Goal: Task Accomplishment & Management: Manage account settings

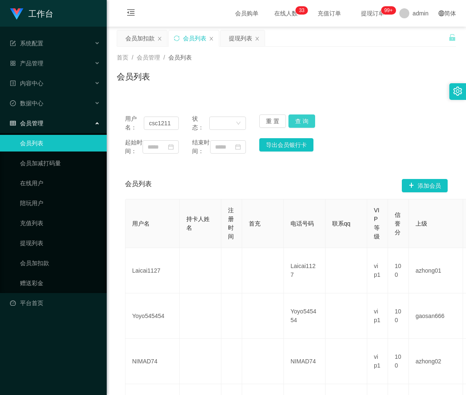
type input "csc1211"
drag, startPoint x: 301, startPoint y: 118, endPoint x: 311, endPoint y: 118, distance: 9.6
click at [301, 118] on button "查 询" at bounding box center [301, 121] width 27 height 13
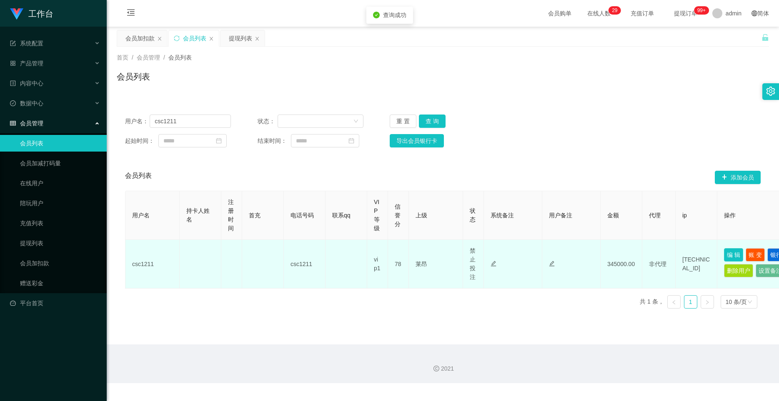
click at [465, 254] on button "编 辑" at bounding box center [733, 254] width 19 height 13
type input "csc1211"
type input "78"
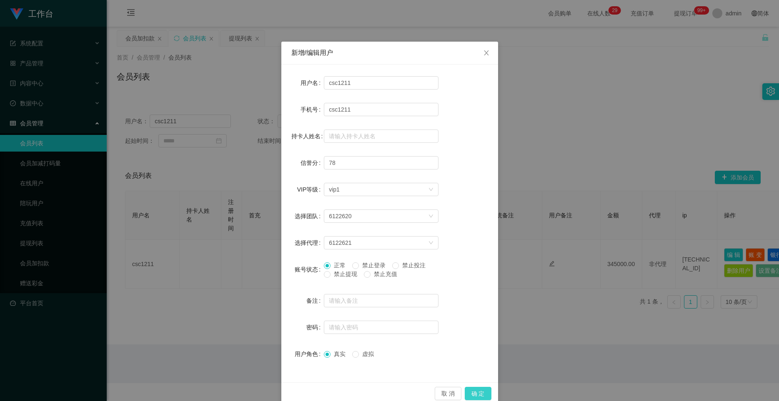
click at [465, 390] on button "确 定" at bounding box center [478, 393] width 27 height 13
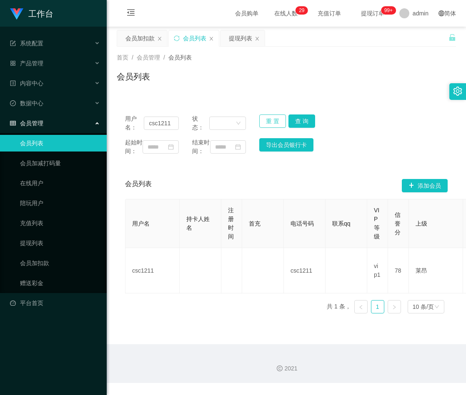
click at [266, 120] on button "重 置" at bounding box center [272, 121] width 27 height 13
